Goal: Information Seeking & Learning: Understand process/instructions

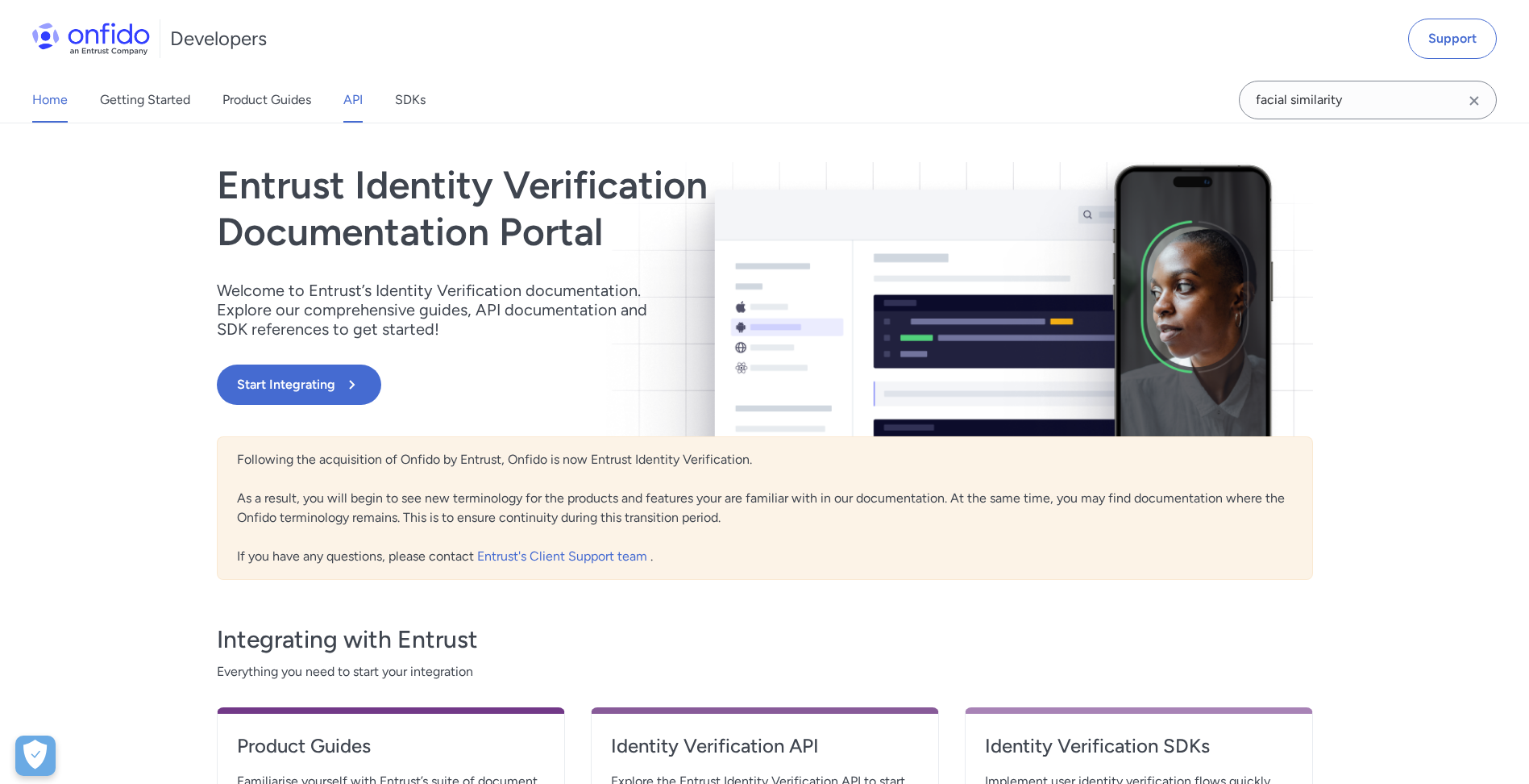
drag, startPoint x: 0, startPoint y: 0, endPoint x: 349, endPoint y: 109, distance: 365.6
click at [349, 109] on link "API" at bounding box center [353, 100] width 19 height 45
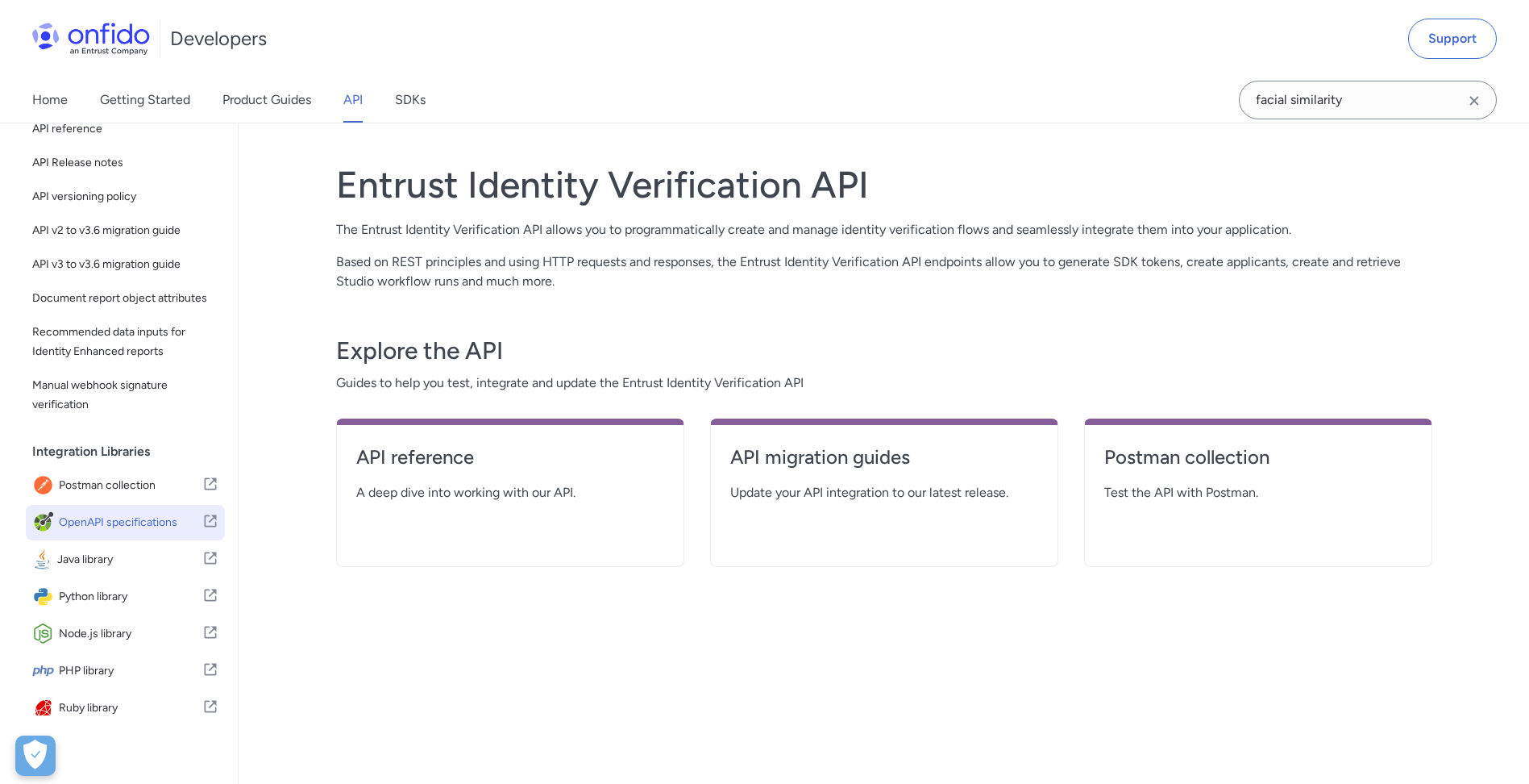
scroll to position [142, 0]
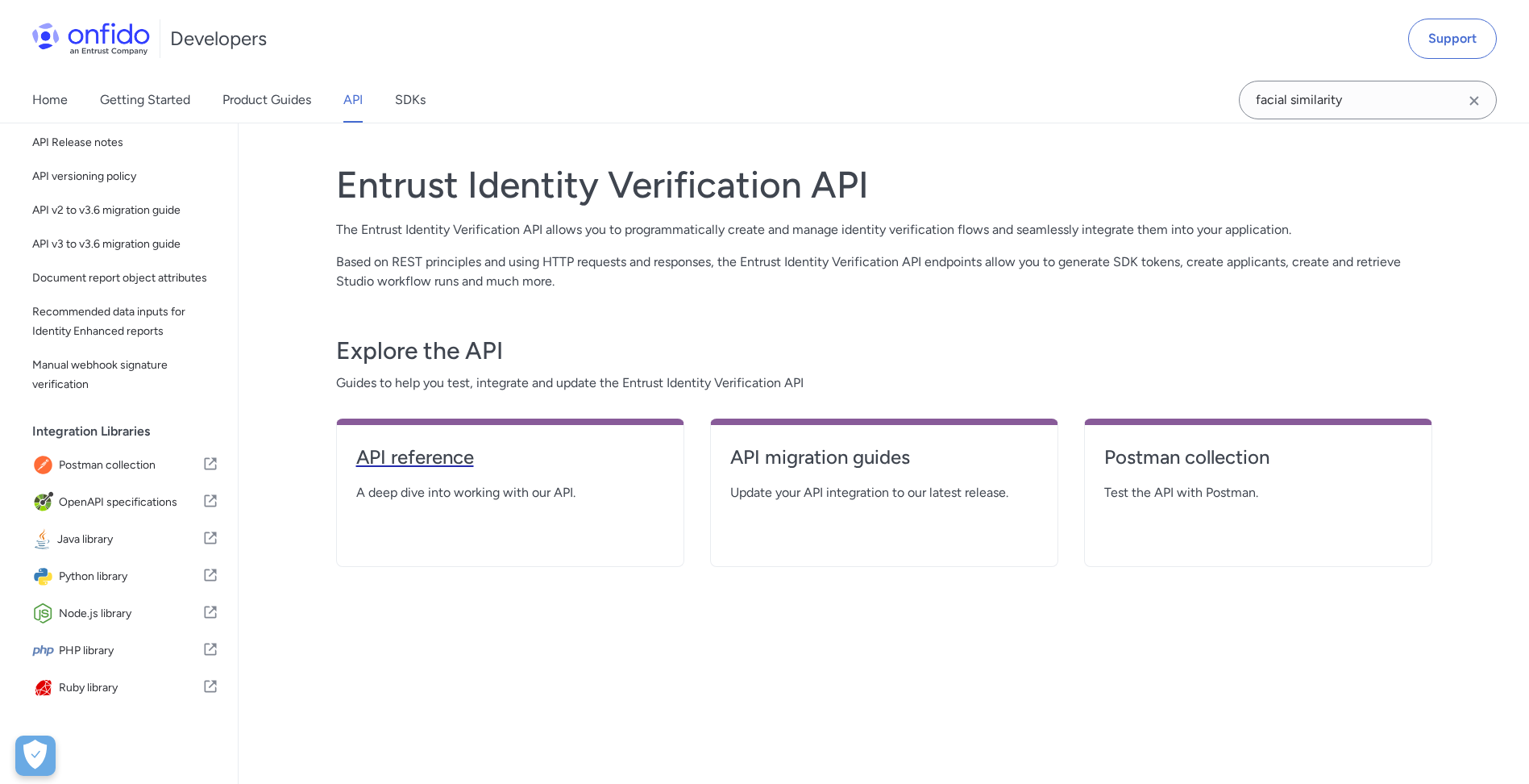
click at [406, 450] on h4 "API reference" at bounding box center [510, 457] width 308 height 26
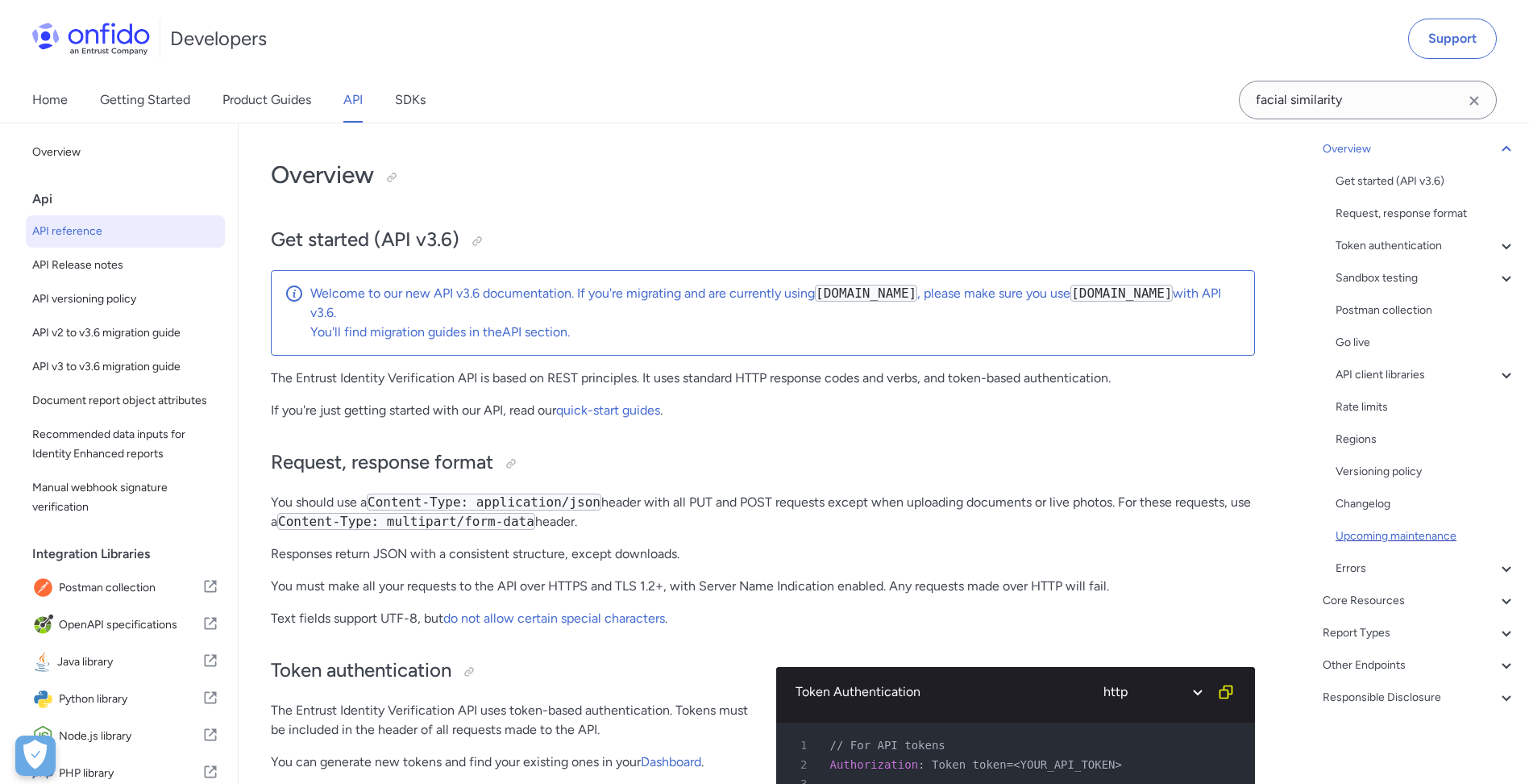
scroll to position [107, 0]
click at [1396, 664] on div "Other Endpoints" at bounding box center [1419, 665] width 193 height 19
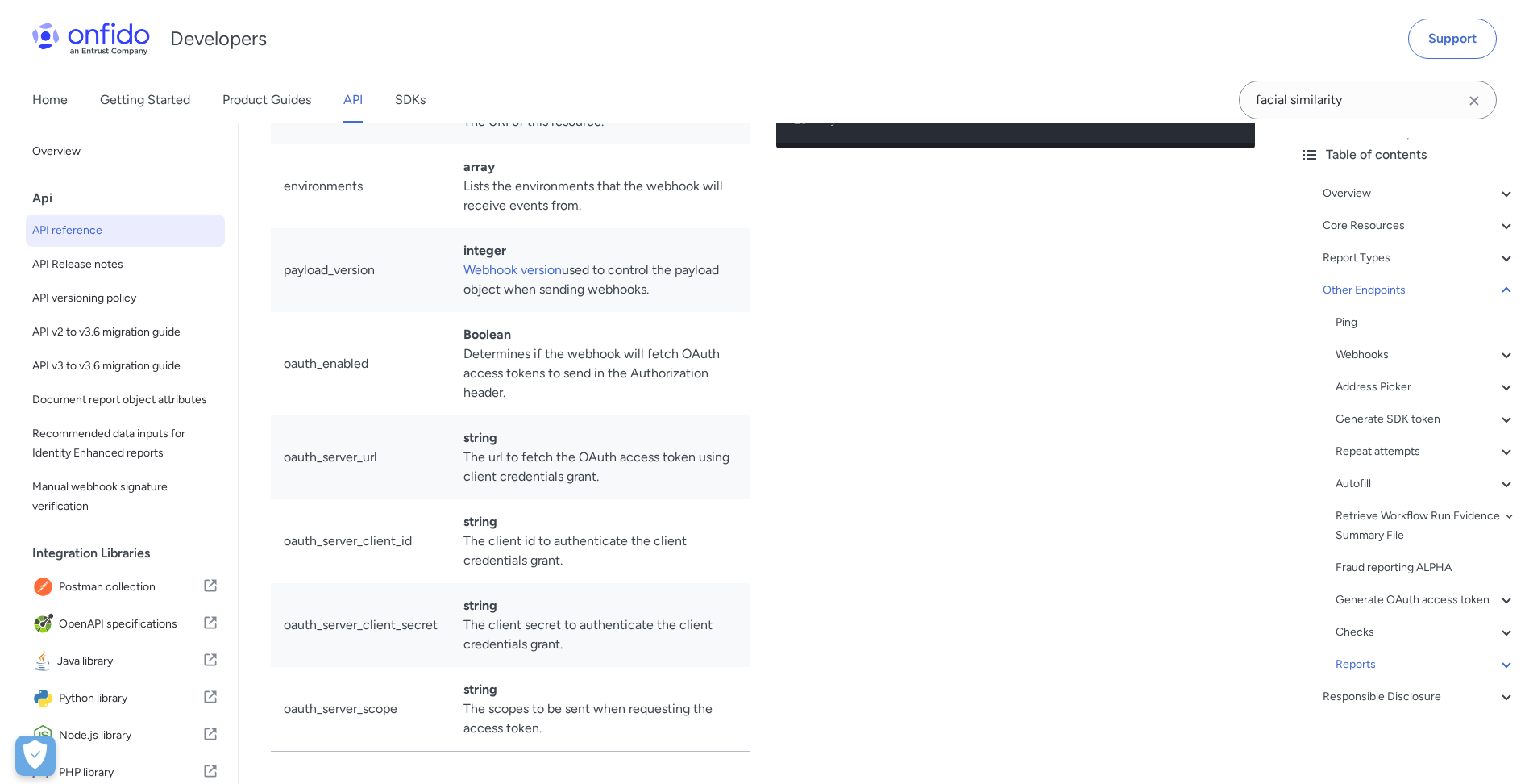
scroll to position [81, 0]
click at [1372, 216] on div "Core Resources" at bounding box center [1419, 225] width 193 height 19
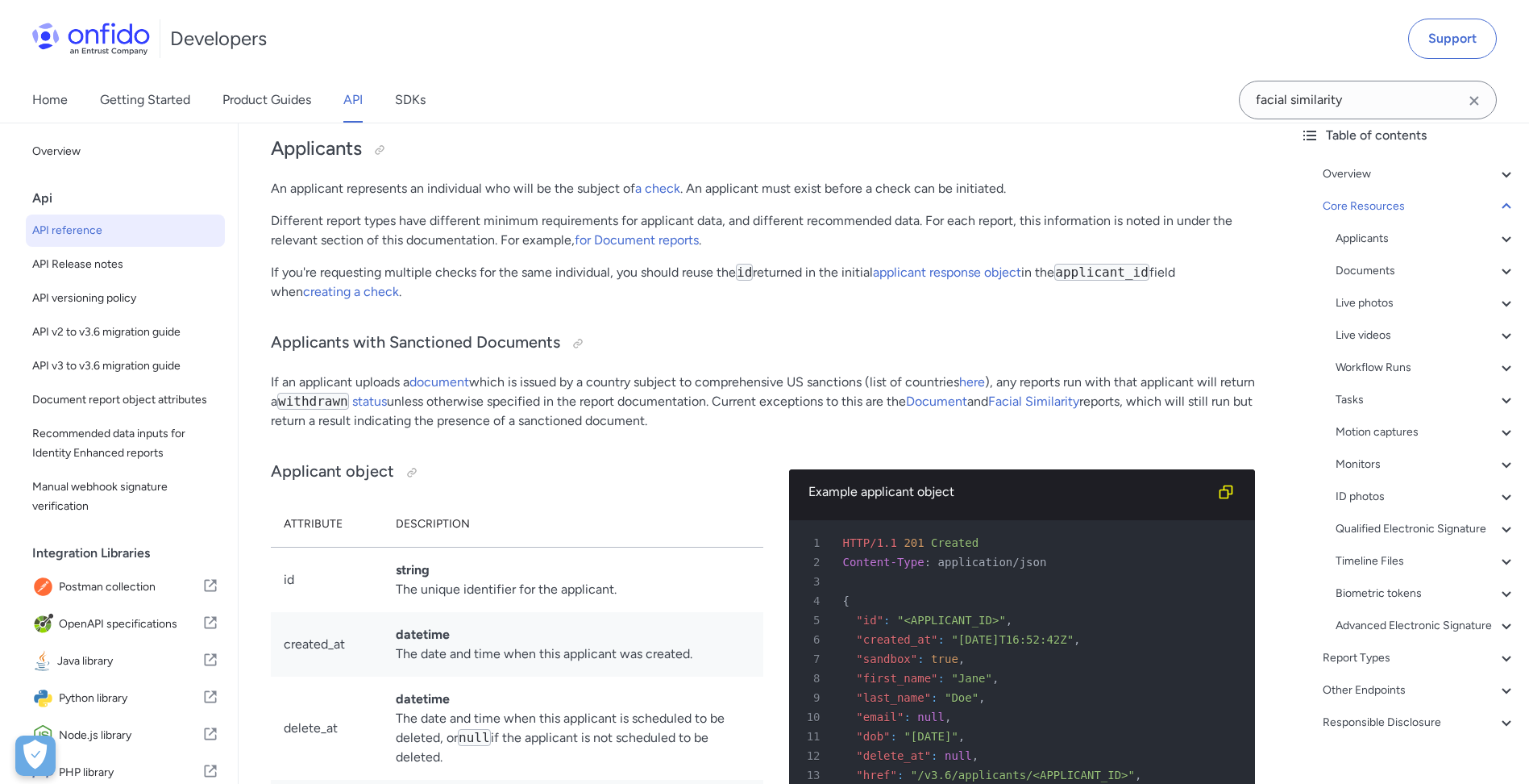
click at [1392, 356] on div "Applicants - Applicants with Sanctioned Documents - Applicant object - ID numbe…" at bounding box center [1426, 432] width 180 height 406
click at [1392, 357] on div "Applicants - Applicants with Sanctioned Documents - Applicant object - ID numbe…" at bounding box center [1426, 432] width 180 height 406
click at [1393, 363] on div "Workflow Runs" at bounding box center [1426, 368] width 180 height 19
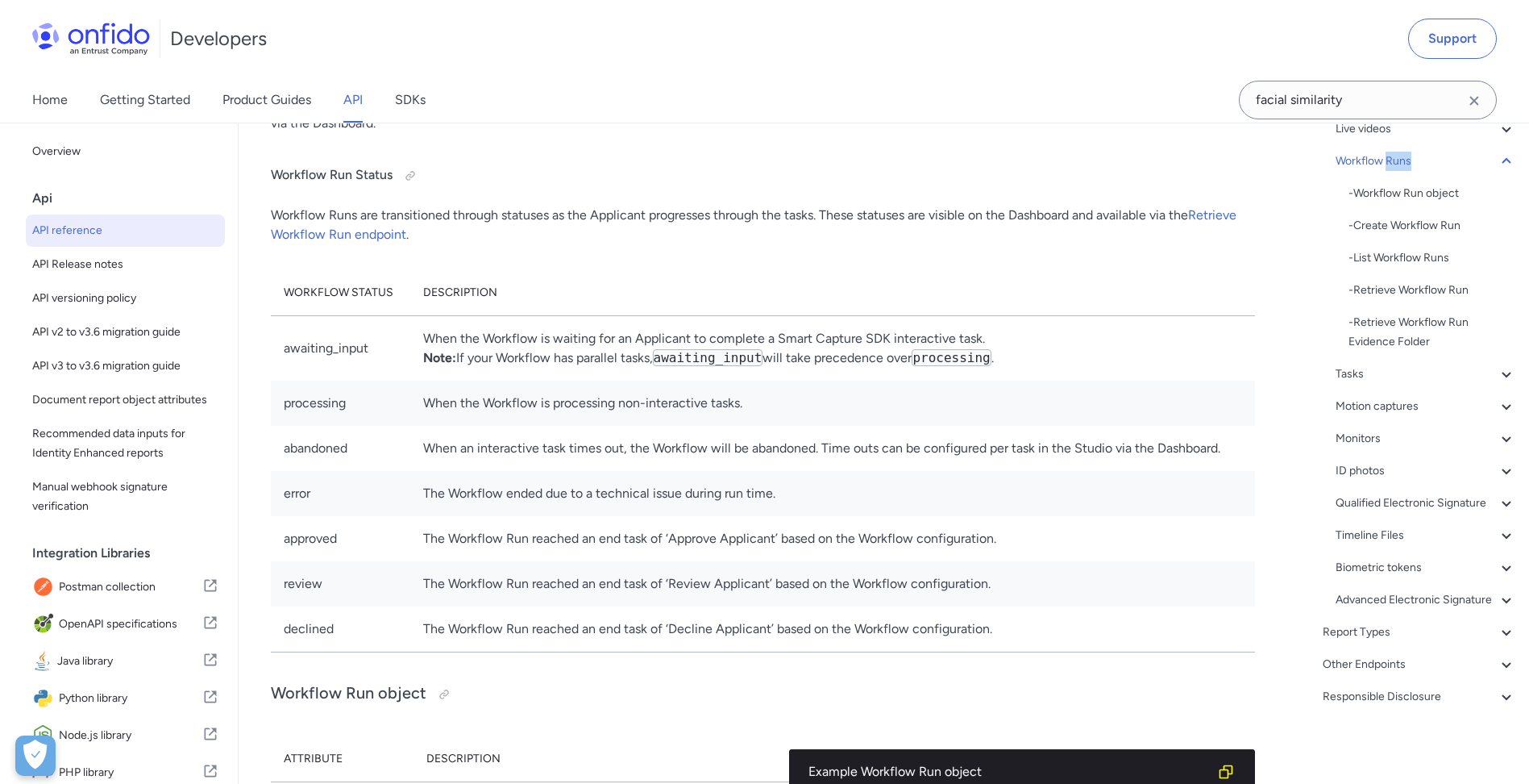
scroll to position [326, 0]
click at [1356, 658] on div "Other Endpoints" at bounding box center [1419, 664] width 193 height 19
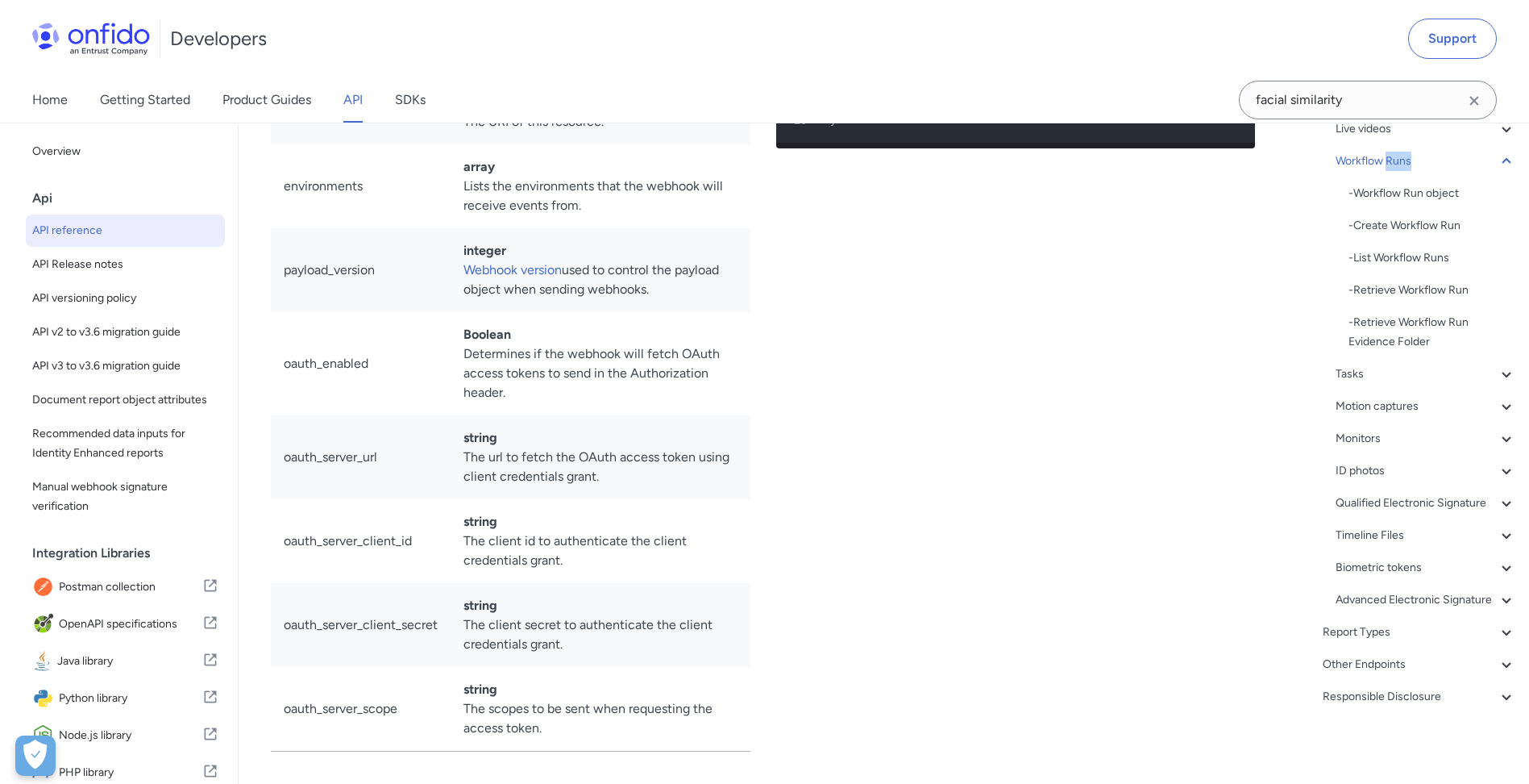
scroll to position [81, 0]
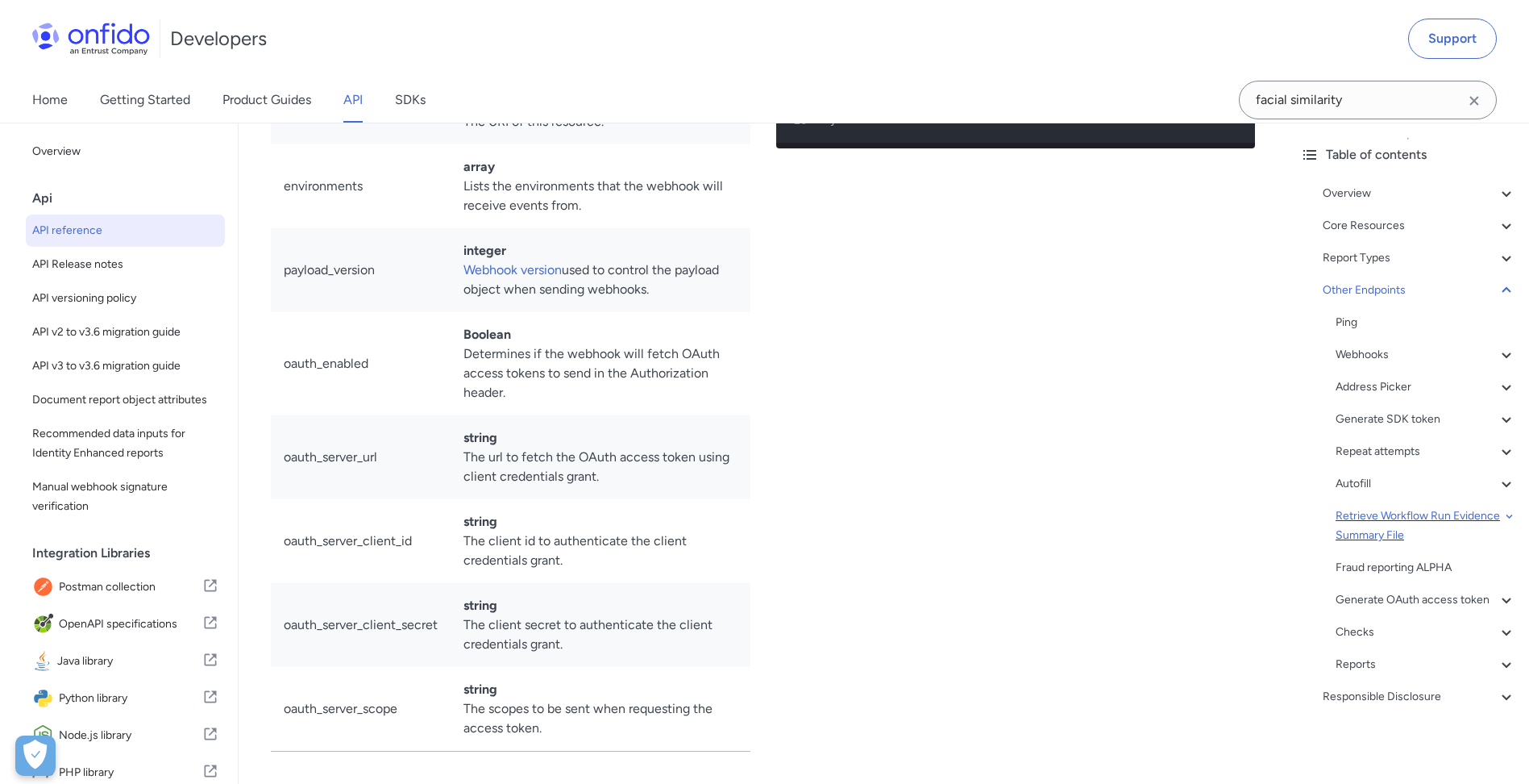
click at [1434, 512] on div "Retrieve Workflow Run Evidence Summary File" at bounding box center [1426, 526] width 180 height 39
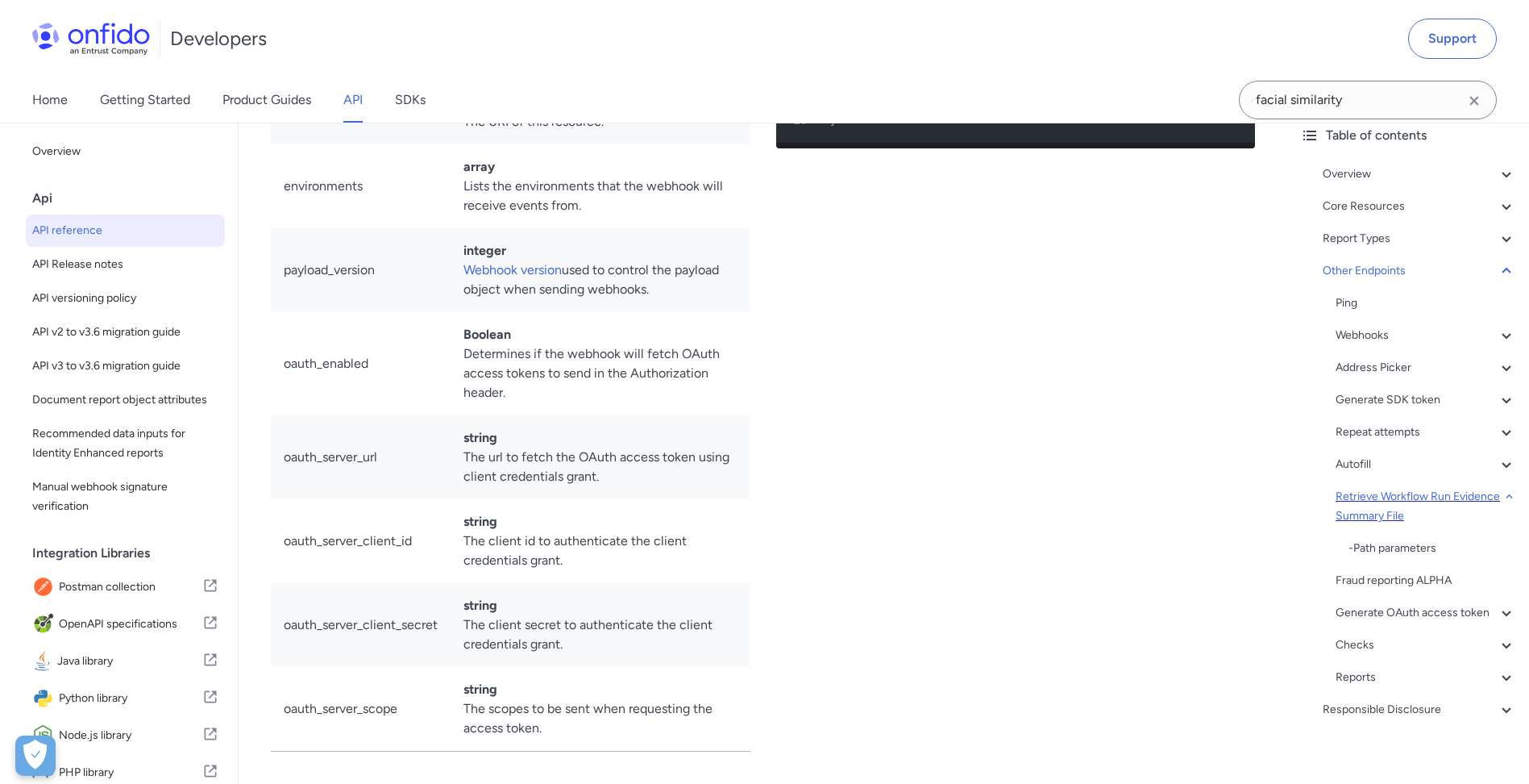
scroll to position [143673, 0]
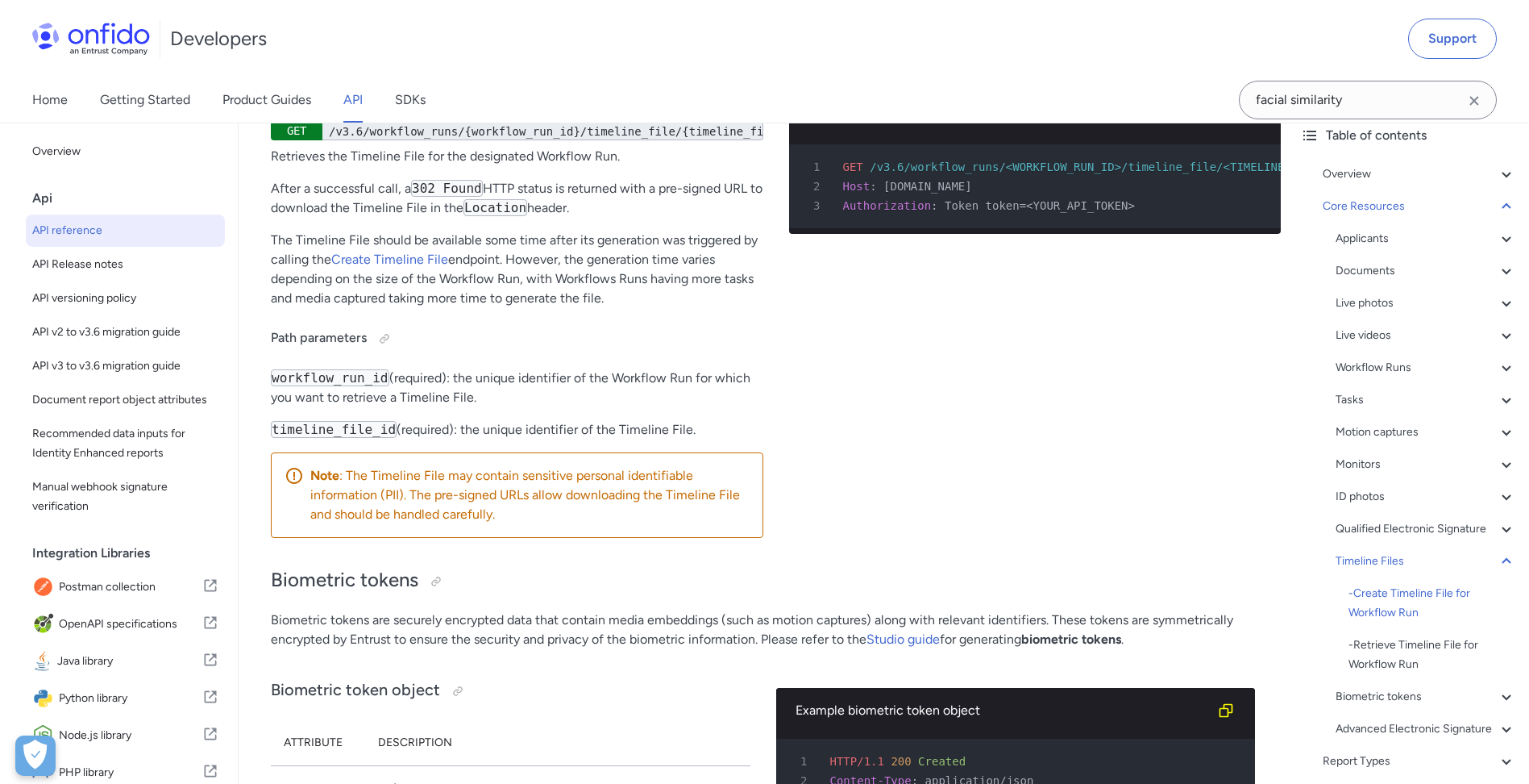
scroll to position [54385, 0]
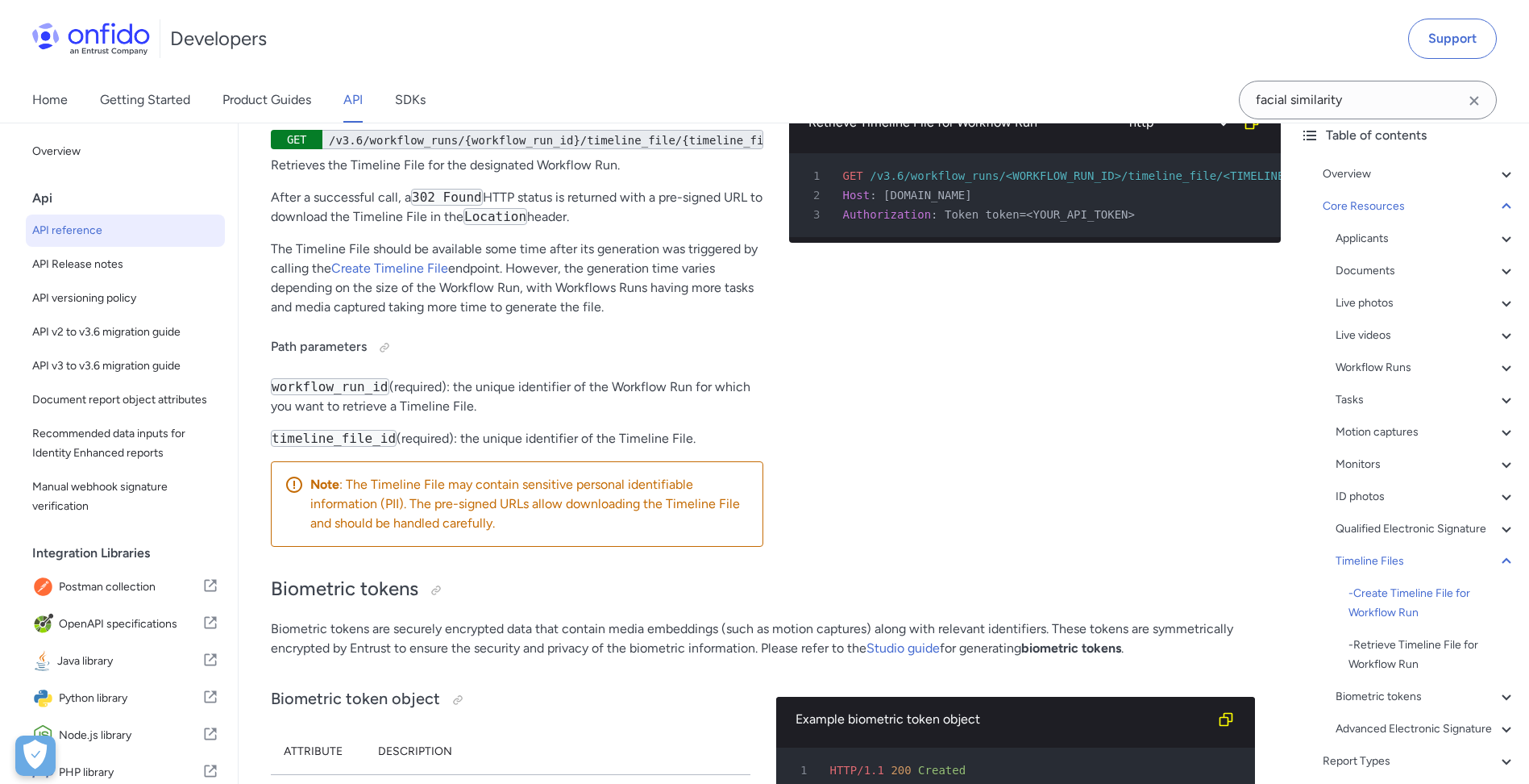
drag, startPoint x: 704, startPoint y: 509, endPoint x: 615, endPoint y: 530, distance: 91.4
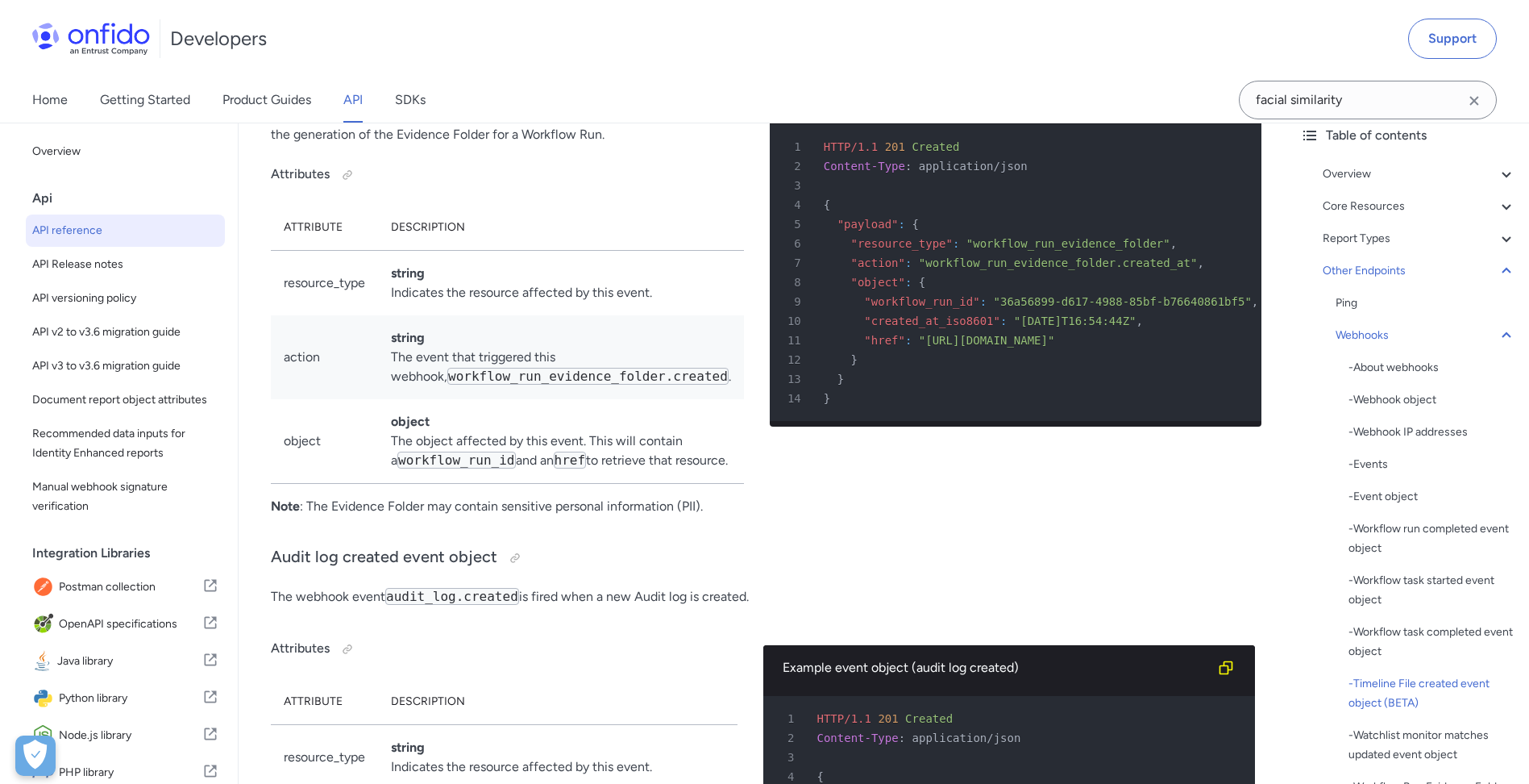
drag, startPoint x: 861, startPoint y: 566, endPoint x: 828, endPoint y: 571, distance: 33.4
drag, startPoint x: 828, startPoint y: 571, endPoint x: 911, endPoint y: 566, distance: 83.2
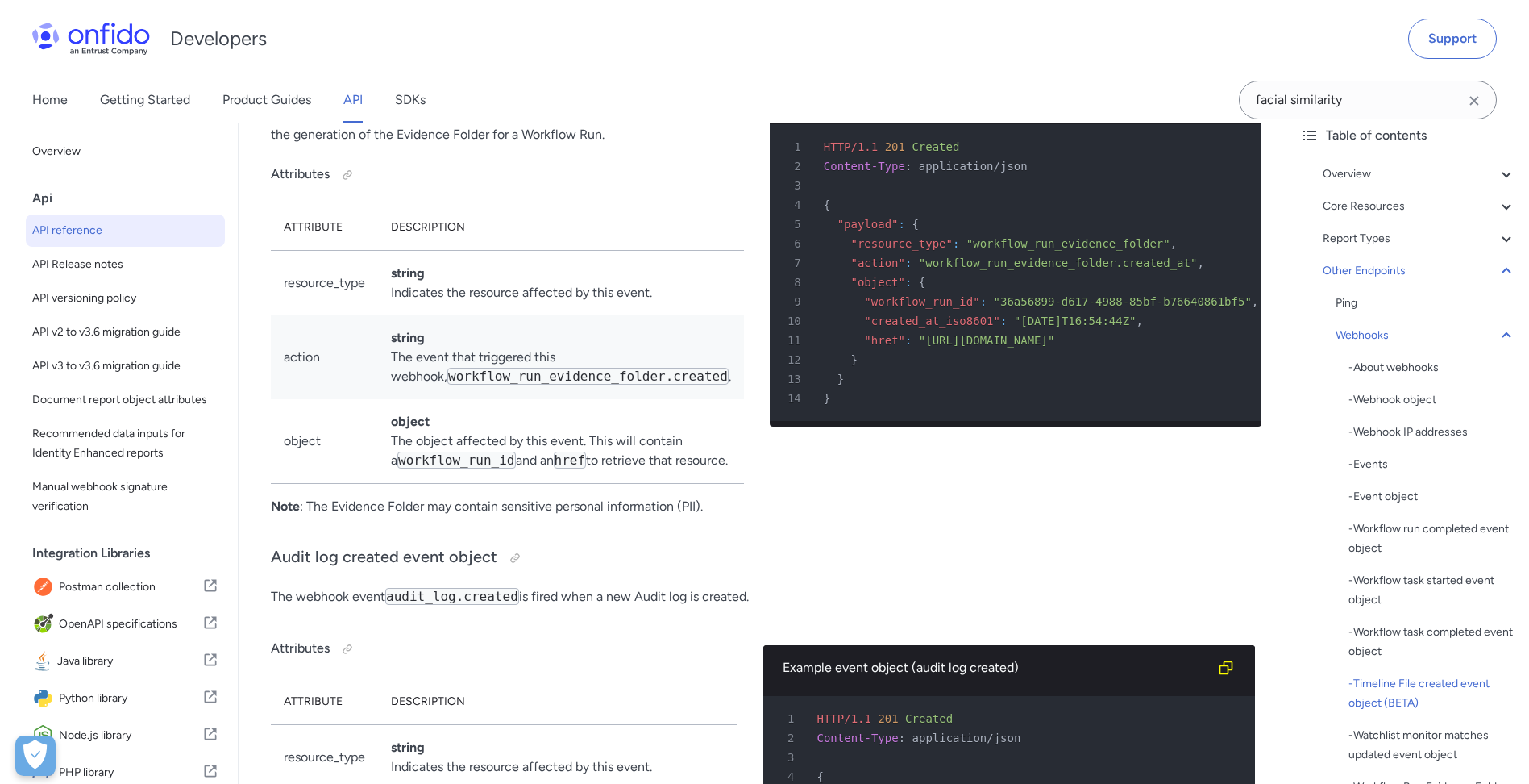
drag, startPoint x: 879, startPoint y: 467, endPoint x: 918, endPoint y: 473, distance: 39.5
drag, startPoint x: 872, startPoint y: 470, endPoint x: 958, endPoint y: 470, distance: 86.0
drag, startPoint x: 958, startPoint y: 470, endPoint x: 828, endPoint y: 455, distance: 130.9
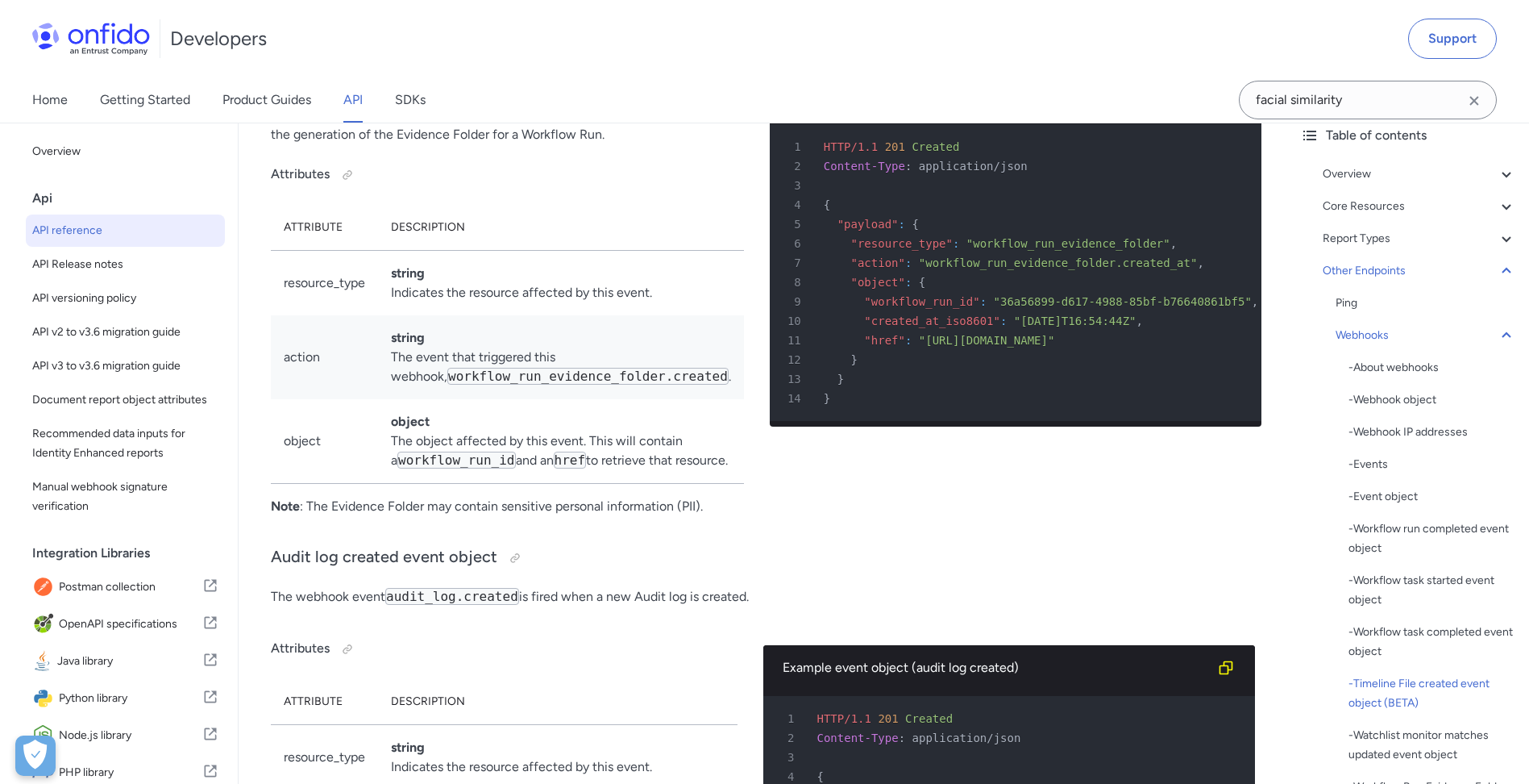
drag, startPoint x: 1105, startPoint y: 444, endPoint x: 1133, endPoint y: 441, distance: 28.2
drag, startPoint x: 1085, startPoint y: 434, endPoint x: 1003, endPoint y: 452, distance: 84.0
drag, startPoint x: 998, startPoint y: 375, endPoint x: 1079, endPoint y: 397, distance: 83.9
drag, startPoint x: 1144, startPoint y: 413, endPoint x: 1162, endPoint y: 415, distance: 18.1
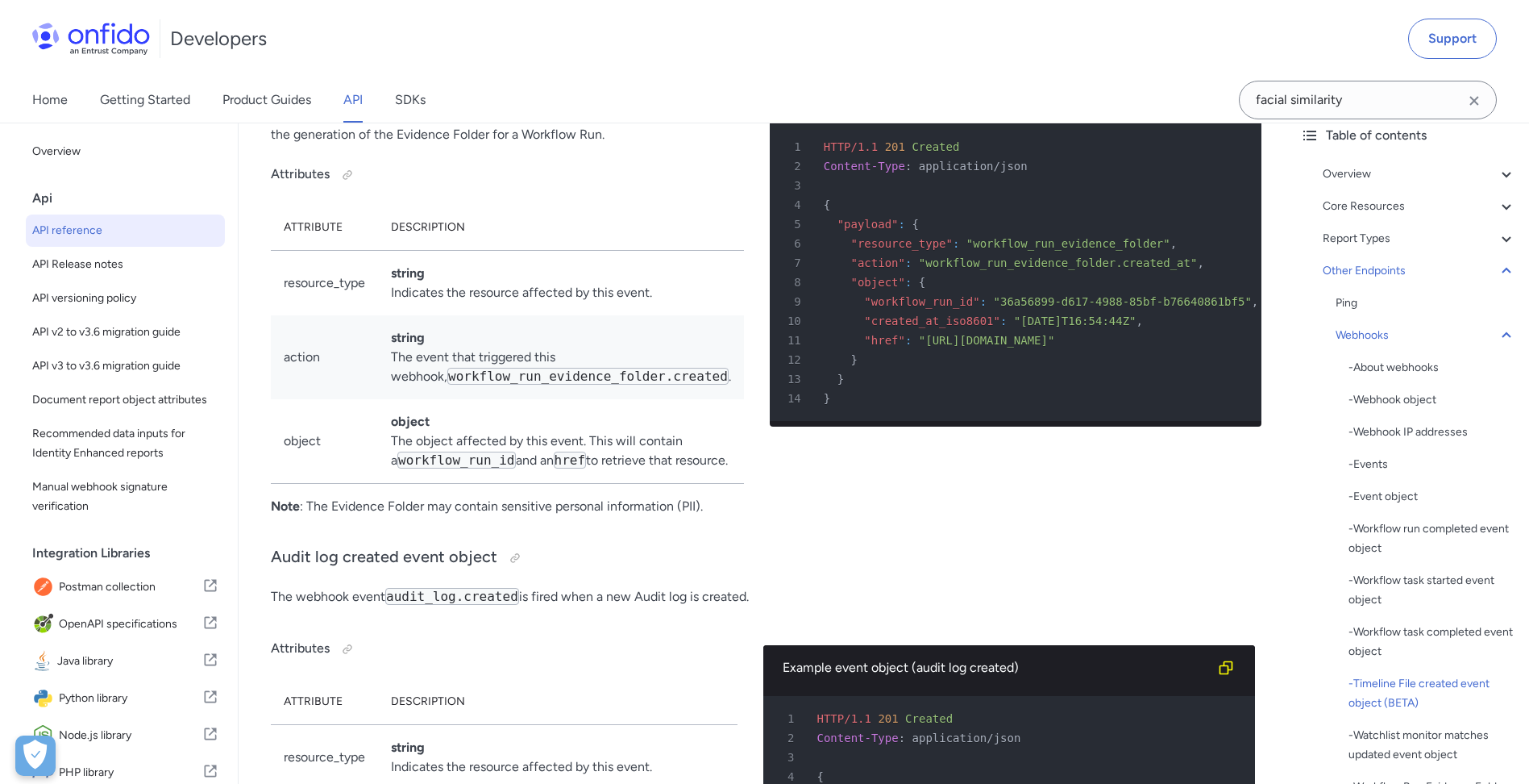
scroll to position [0, 0]
drag, startPoint x: 885, startPoint y: 371, endPoint x: 834, endPoint y: 167, distance: 210.3
drag, startPoint x: 853, startPoint y: 446, endPoint x: 840, endPoint y: 490, distance: 45.9
drag, startPoint x: 840, startPoint y: 490, endPoint x: 934, endPoint y: 481, distance: 94.4
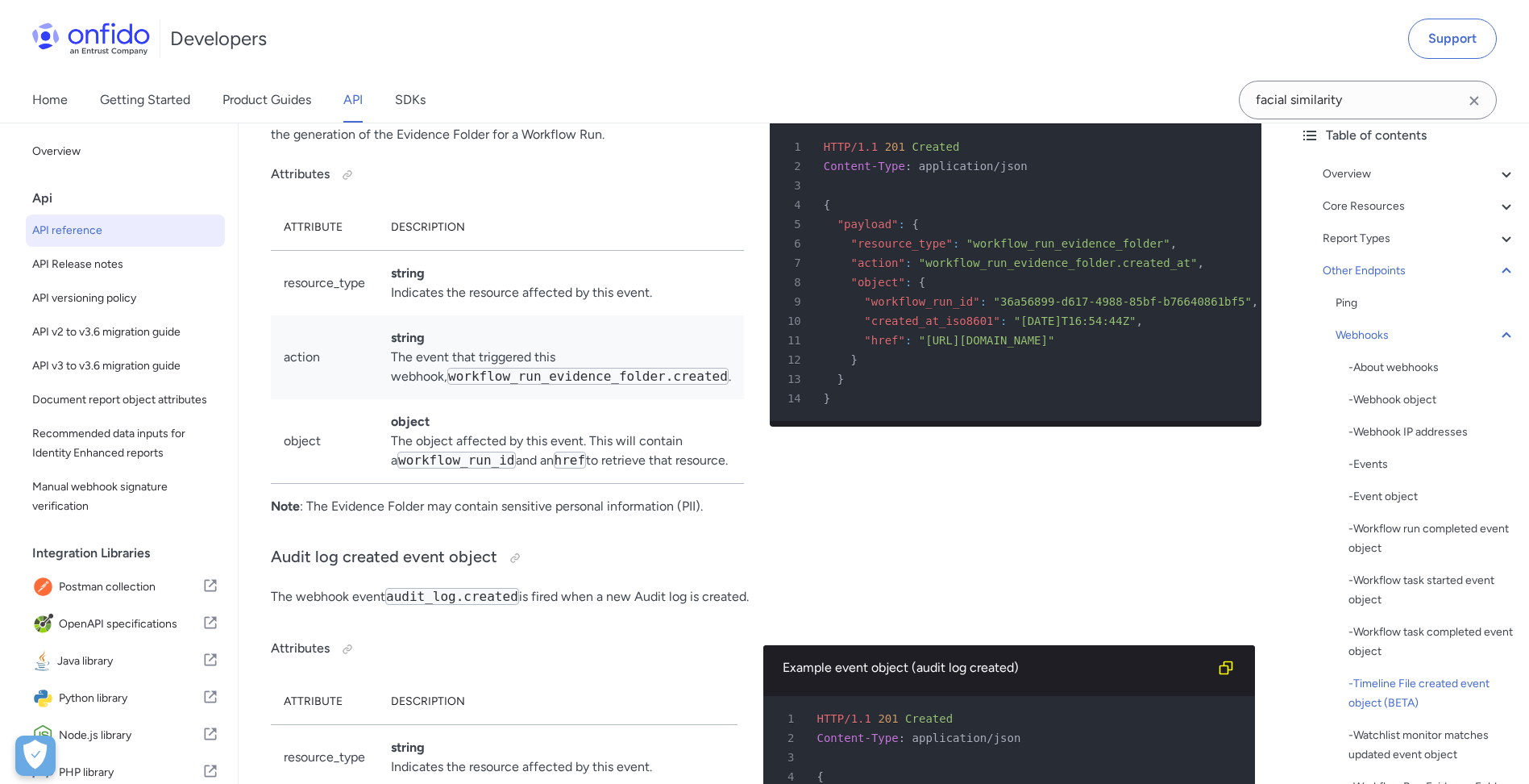
copy pre ""completed_at_iso8601" : "[DATE]T11:49:20Z" , 12 "href" : "[URL][DOMAIN_NAME]" …"
